Goal: Task Accomplishment & Management: Complete application form

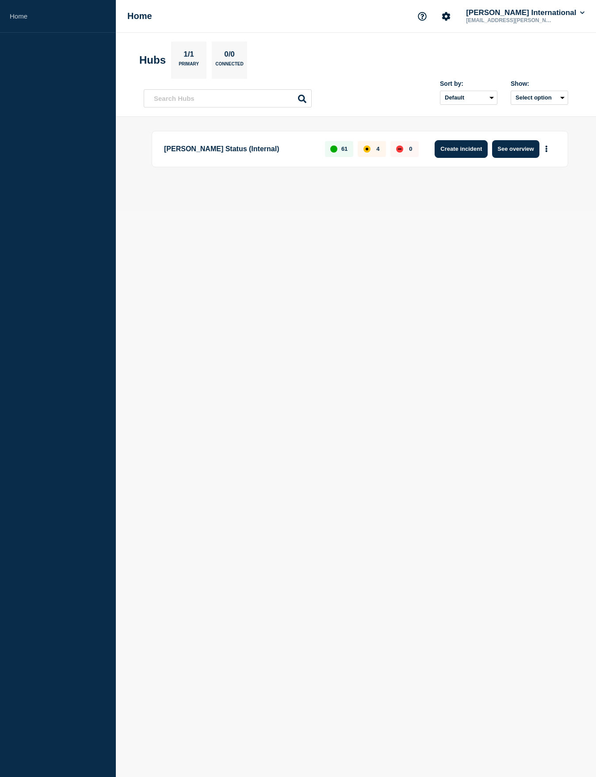
click at [474, 148] on button "Create incident" at bounding box center [461, 149] width 53 height 18
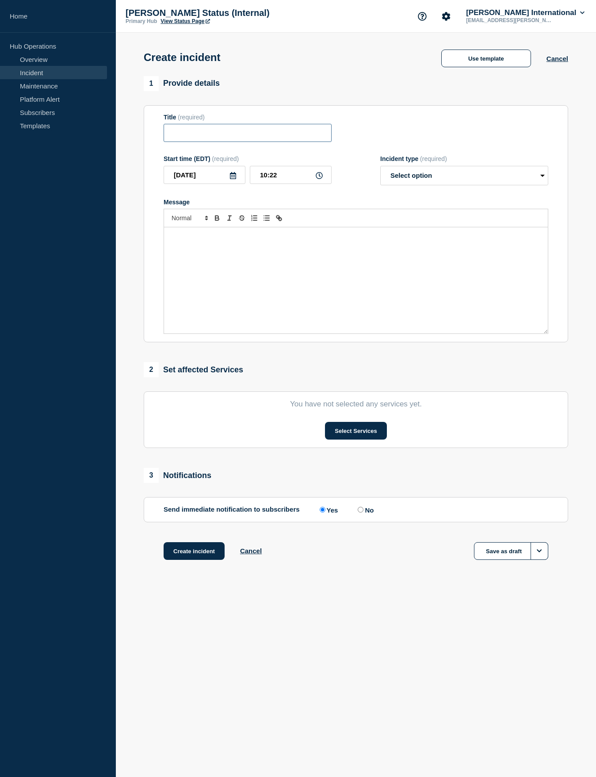
click at [219, 137] on input "Title" at bounding box center [248, 133] width 168 height 18
type input "AX Very slow"
click at [194, 243] on div "Message" at bounding box center [356, 280] width 384 height 106
drag, startPoint x: 227, startPoint y: 247, endPoint x: 232, endPoint y: 304, distance: 56.5
click at [227, 249] on p "We are investigating and will update as soon as possible." at bounding box center [356, 245] width 371 height 8
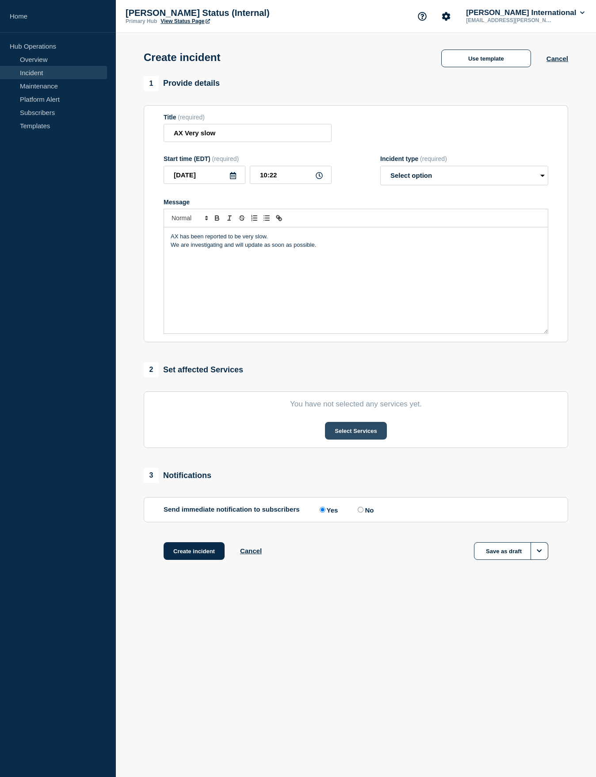
click at [348, 438] on button "Select Services" at bounding box center [355, 431] width 61 height 18
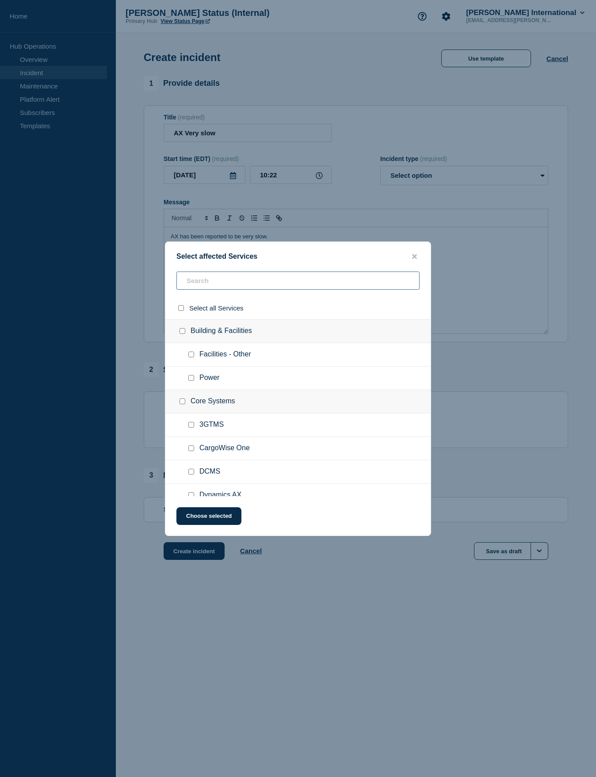
click at [222, 289] on input "text" at bounding box center [298, 281] width 243 height 18
click at [192, 498] on div "Select affected Services Select all Services Building & Facilities Facilities -…" at bounding box center [298, 389] width 266 height 295
click at [192, 492] on div at bounding box center [193, 495] width 13 height 9
click at [195, 496] on div at bounding box center [193, 495] width 13 height 9
click at [193, 496] on input "Dynamics AX checkbox" at bounding box center [191, 495] width 6 height 6
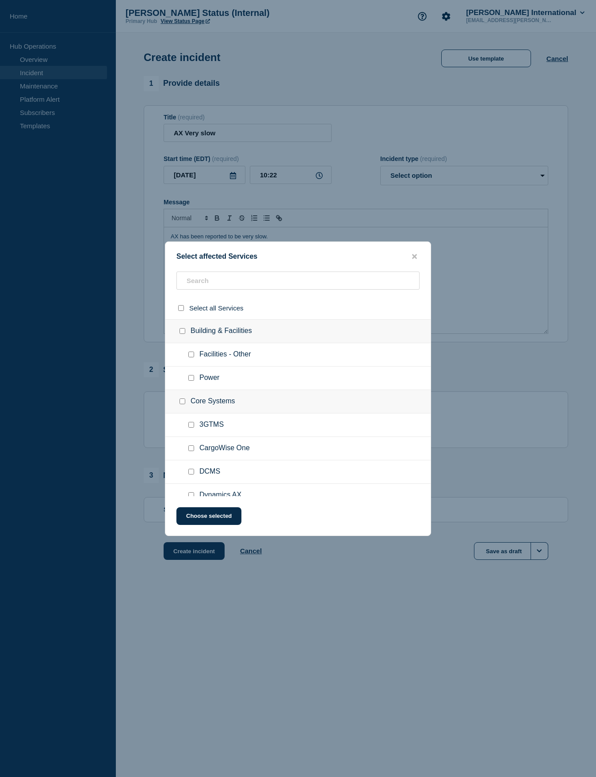
checkbox input "true"
click at [222, 513] on button "Choose selected" at bounding box center [209, 516] width 65 height 18
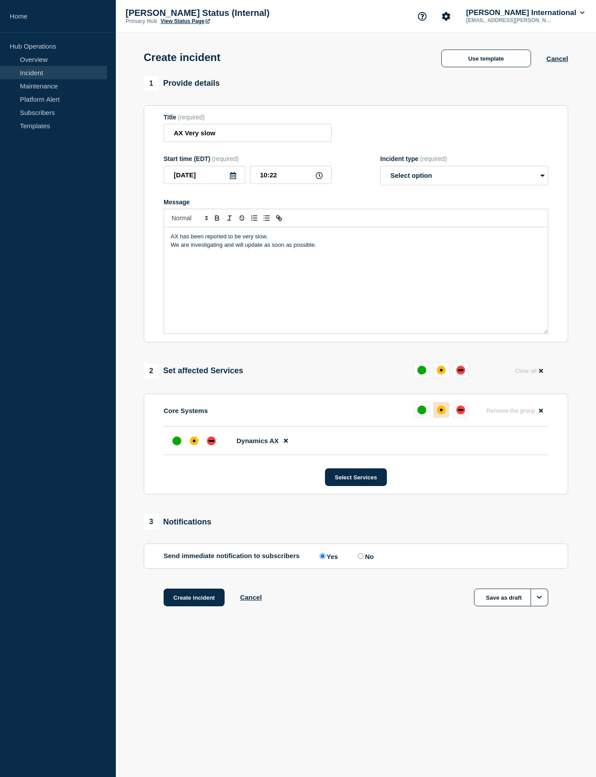
click at [438, 411] on div "affected" at bounding box center [441, 410] width 9 height 9
click at [196, 600] on button "Create incident" at bounding box center [194, 598] width 61 height 18
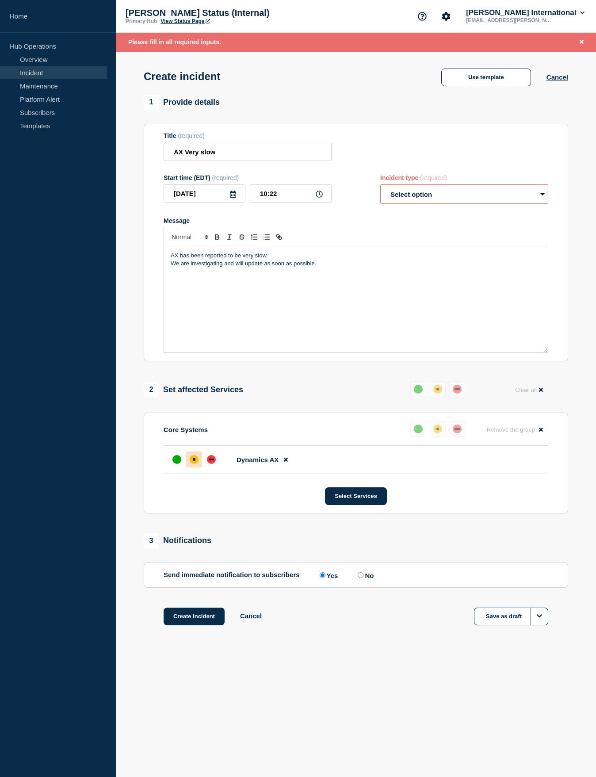
click at [418, 194] on select "Select option Investigating Identified Monitoring" at bounding box center [464, 193] width 168 height 19
select select "identified"
click at [380, 187] on select "Select option Investigating Identified Monitoring" at bounding box center [464, 193] width 168 height 19
click at [196, 617] on button "Create incident" at bounding box center [194, 617] width 61 height 18
